Goal: Find specific page/section: Find specific page/section

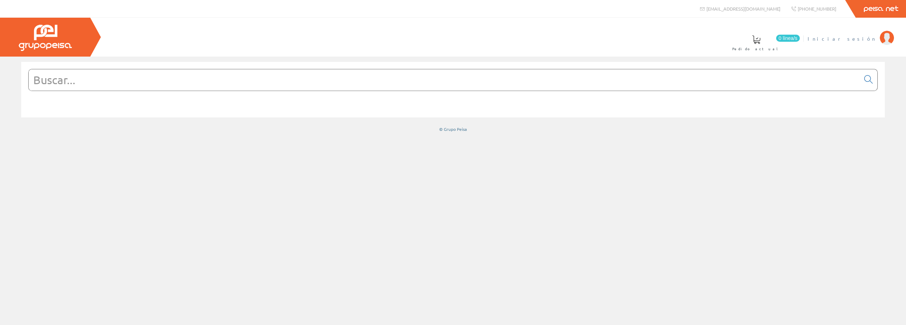
click at [866, 41] on span "Iniciar sesión" at bounding box center [842, 38] width 69 height 7
click at [516, 38] on span at bounding box center [511, 39] width 8 height 8
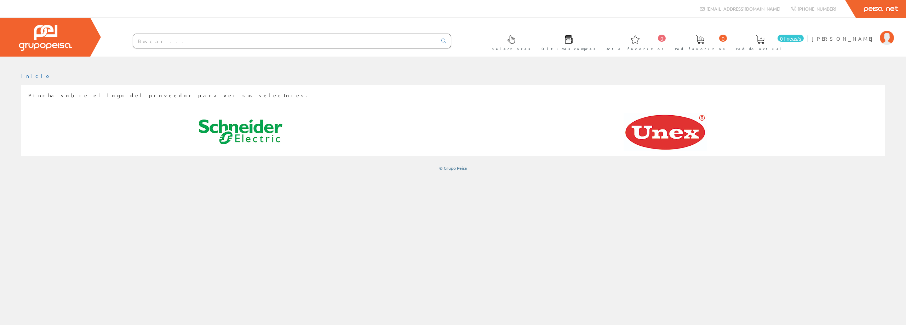
click at [516, 42] on span at bounding box center [511, 39] width 8 height 8
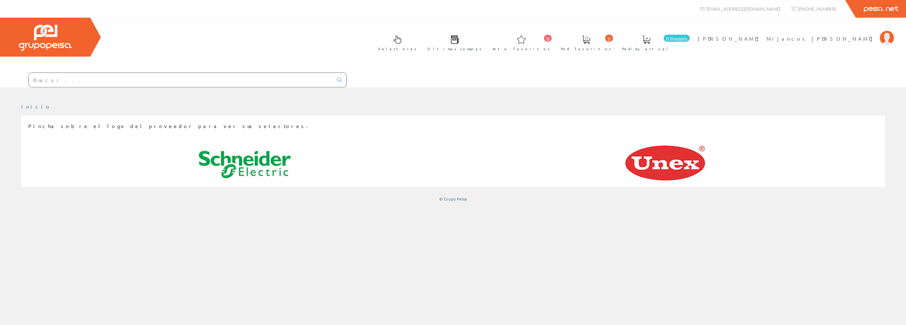
click at [254, 144] on img at bounding box center [245, 165] width 92 height 42
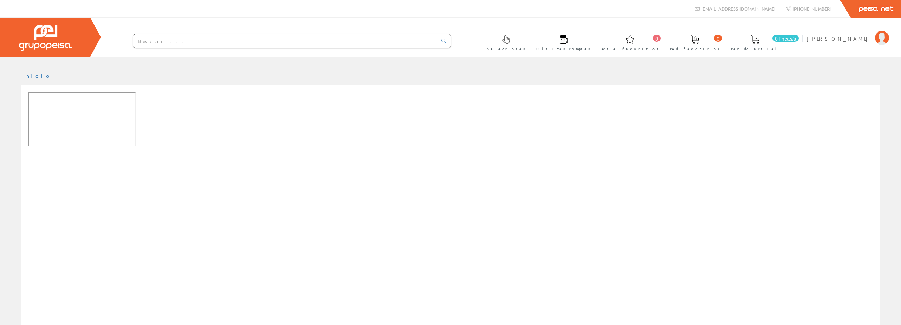
click at [144, 41] on input "text" at bounding box center [285, 41] width 304 height 14
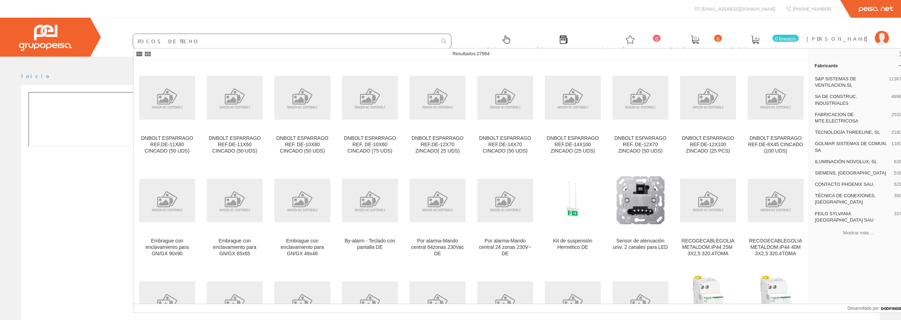
type input "FOCOS DE TECHO"
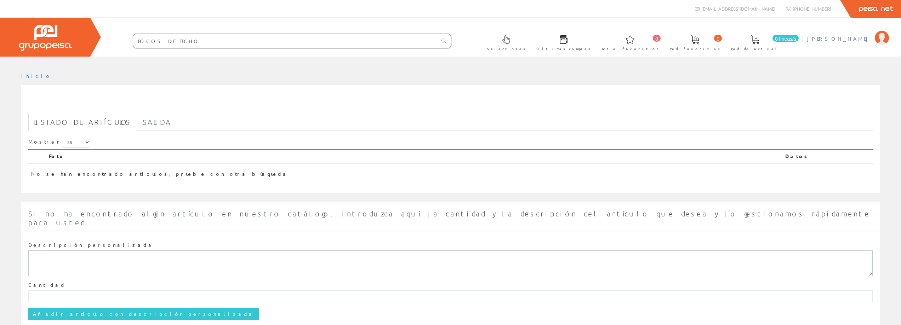
click at [836, 40] on font "[PERSON_NAME] Mijancos [PERSON_NAME]" at bounding box center [838, 38] width 65 height 6
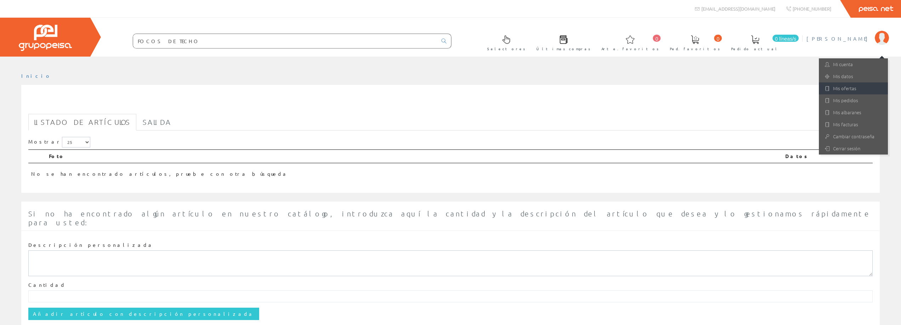
click at [846, 94] on link "Mis ofertas" at bounding box center [853, 88] width 69 height 12
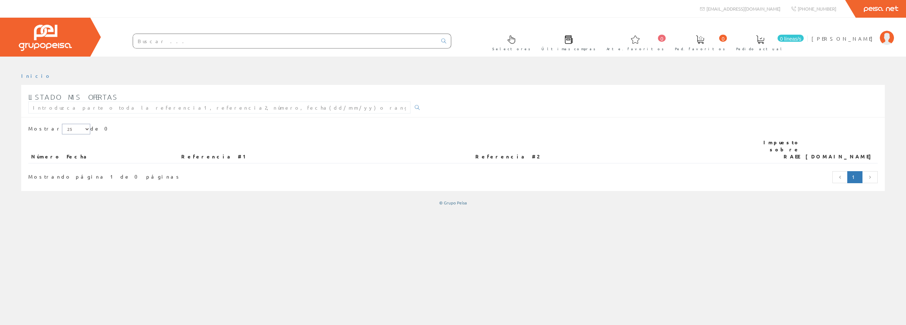
click at [68, 128] on select "5 15 25" at bounding box center [76, 129] width 28 height 11
select select "5"
click at [62, 124] on select "5 15 25" at bounding box center [76, 129] width 28 height 11
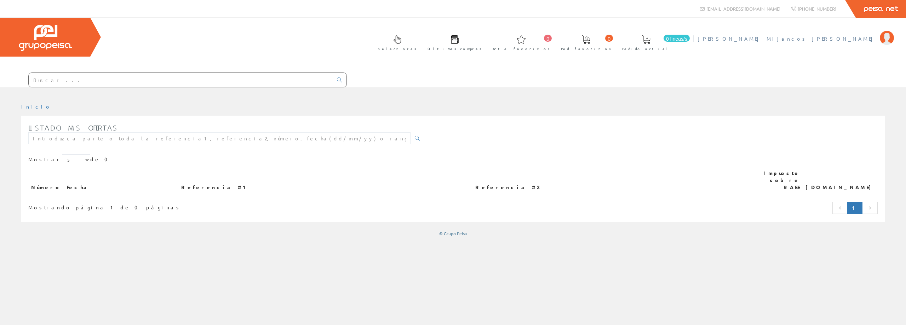
click at [834, 40] on font "[PERSON_NAME] Mijancos [PERSON_NAME]" at bounding box center [787, 38] width 179 height 6
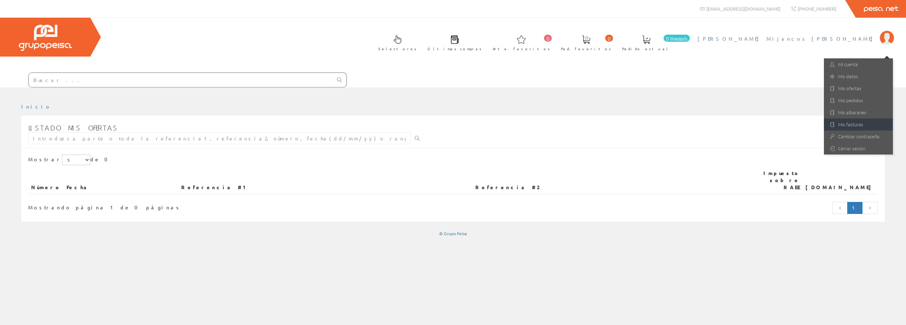
click at [851, 126] on font "Mis facturas" at bounding box center [850, 124] width 25 height 7
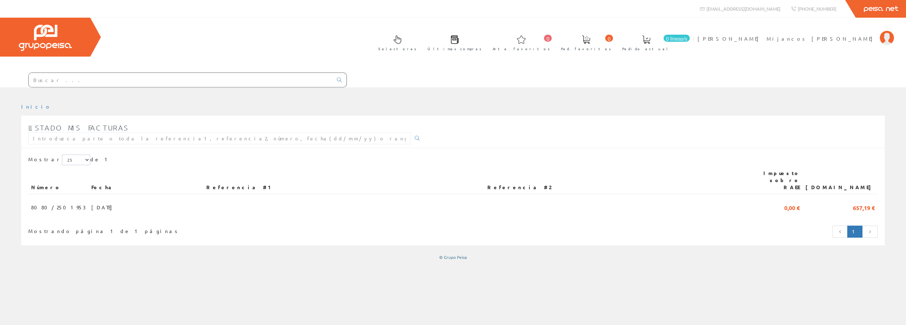
click at [36, 22] on div at bounding box center [45, 37] width 90 height 39
